Goal: Share content

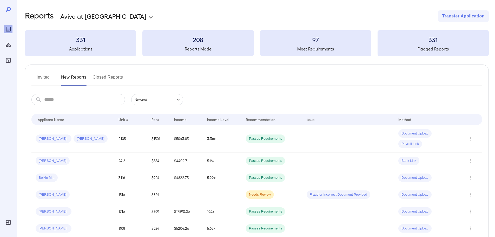
click at [43, 79] on button "Invited" at bounding box center [42, 79] width 23 height 12
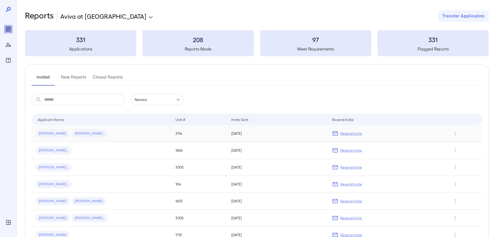
click at [87, 133] on div "[PERSON_NAME] [PERSON_NAME].." at bounding box center [101, 133] width 131 height 8
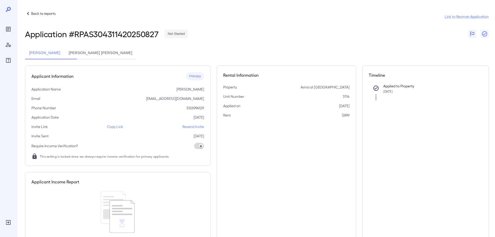
click at [115, 127] on p "Copy Link" at bounding box center [115, 126] width 16 height 5
